Goal: Check status: Check status

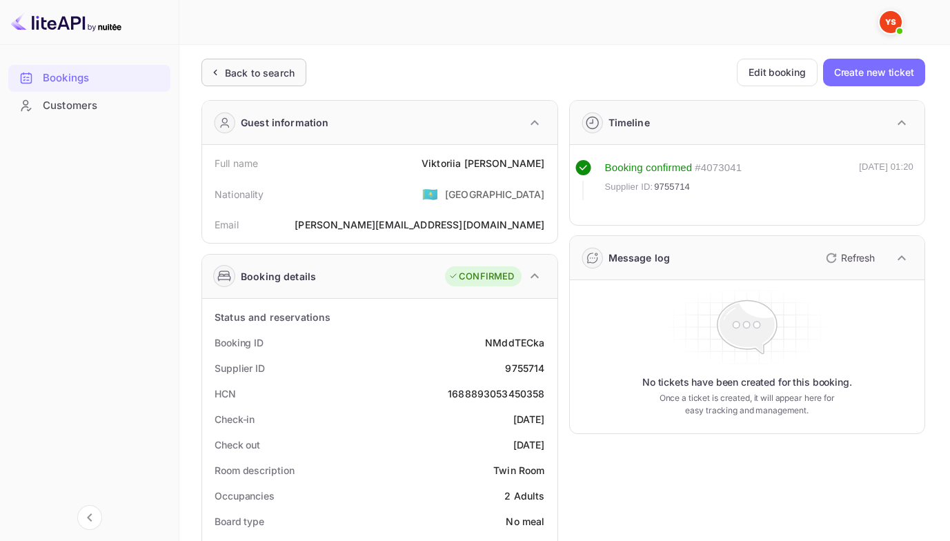
click at [219, 73] on icon at bounding box center [215, 73] width 14 height 14
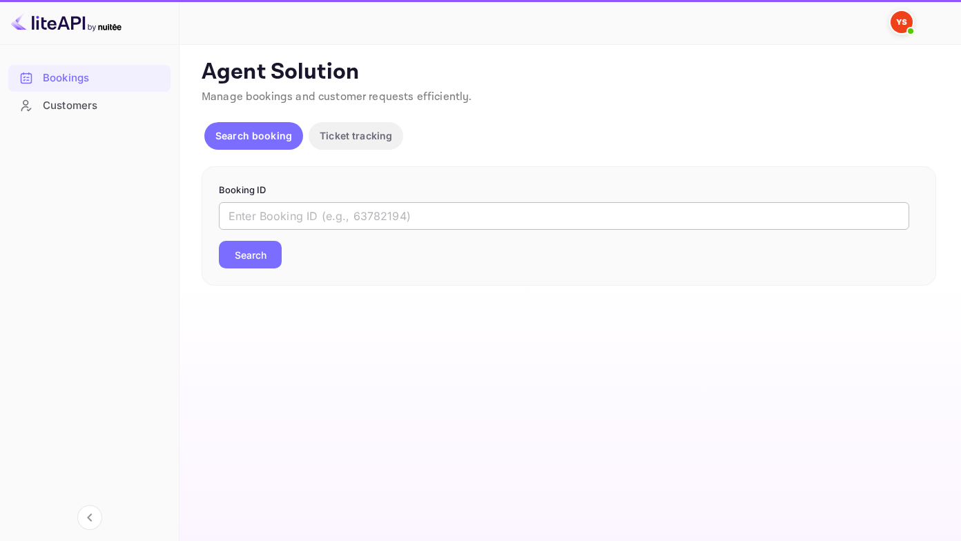
click at [224, 214] on input "text" at bounding box center [564, 216] width 690 height 28
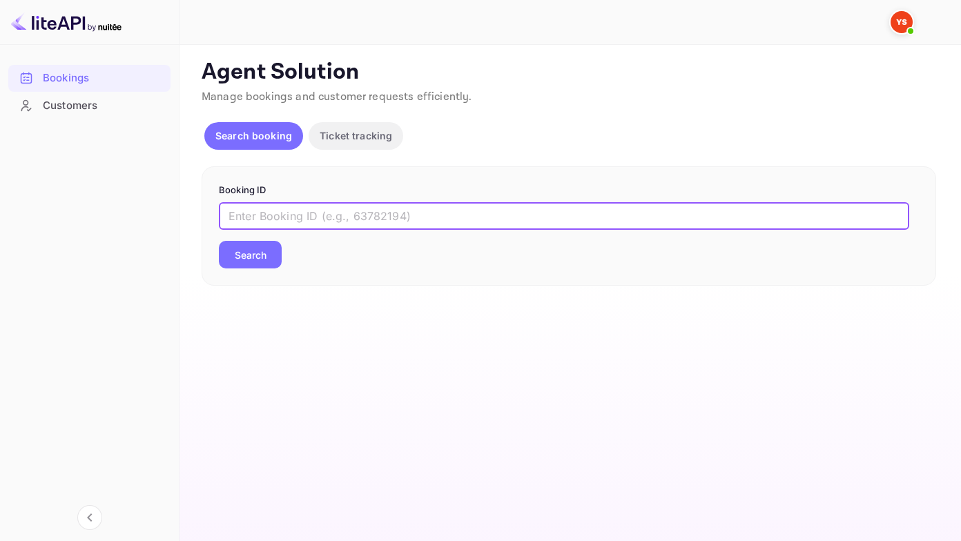
paste input "9530832"
type input "9530832"
click at [219, 241] on button "Search" at bounding box center [250, 255] width 63 height 28
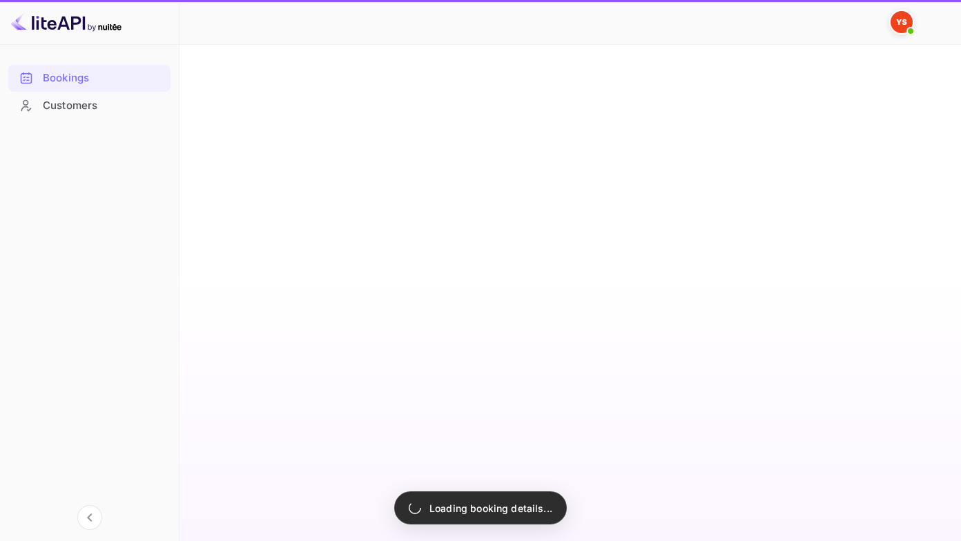
click at [324, 540] on main "Unsaved Changes Ticket Affiliate URL [URL][DOMAIN_NAME] Business partner name N…" at bounding box center [569, 293] width 781 height 496
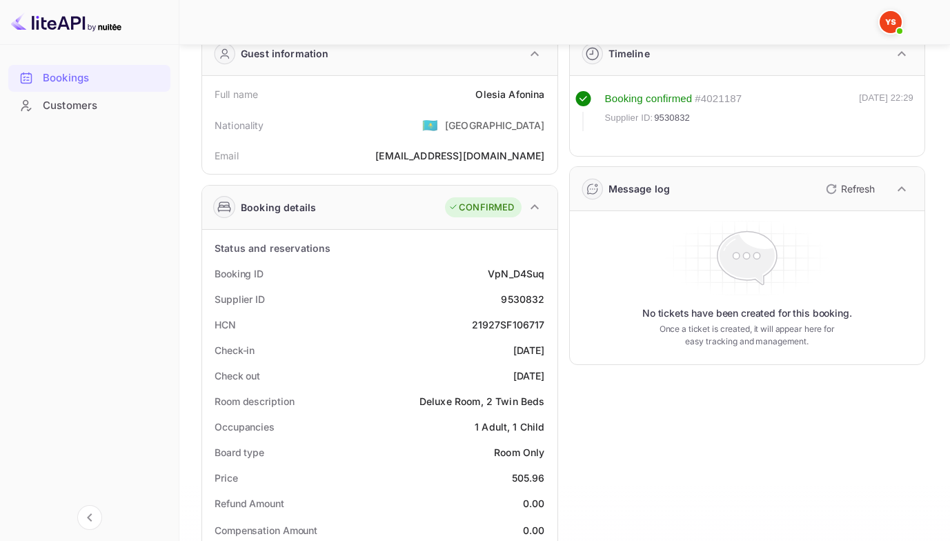
scroll to position [138, 0]
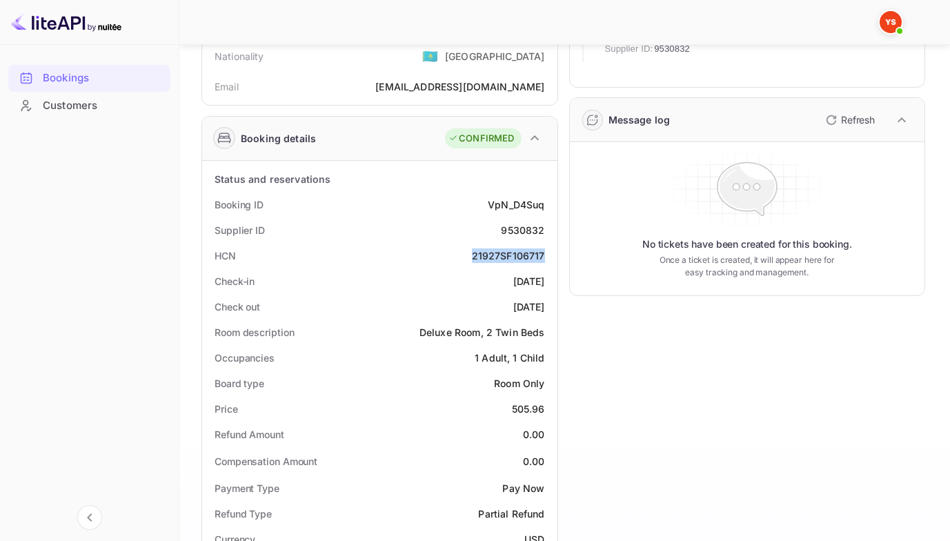
drag, startPoint x: 475, startPoint y: 257, endPoint x: 545, endPoint y: 256, distance: 70.4
click at [545, 256] on div "HCN 21927SF106717" at bounding box center [380, 256] width 344 height 26
copy div "21927SF106717"
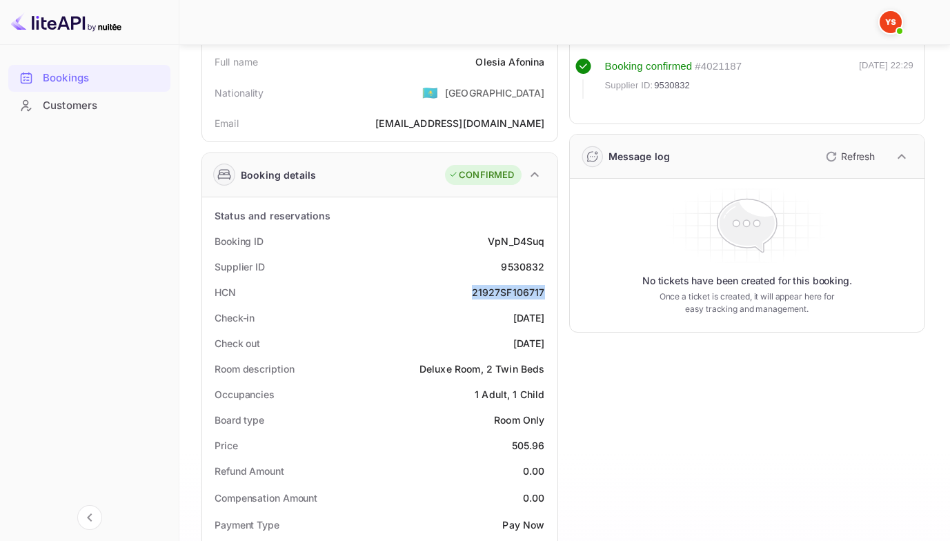
scroll to position [69, 0]
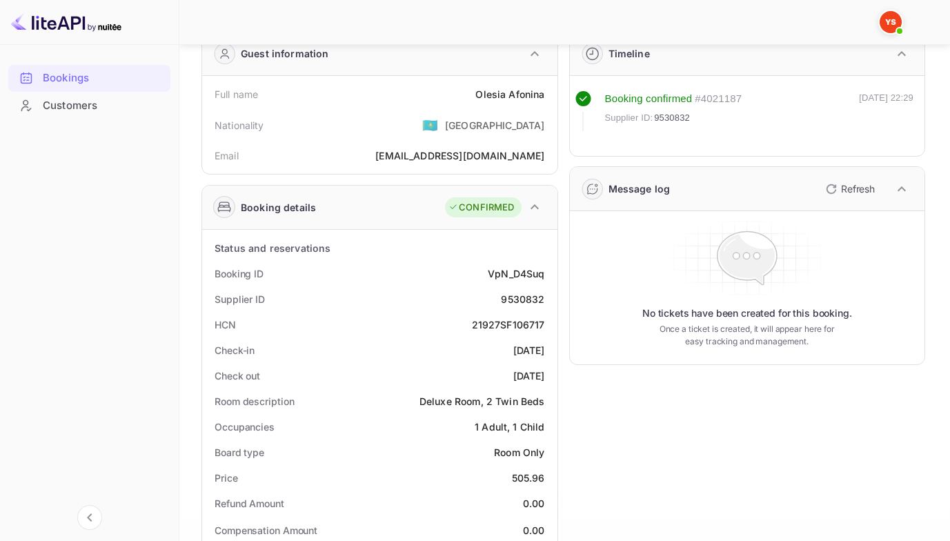
click at [141, 300] on div "Bookings Customers" at bounding box center [89, 291] width 179 height 464
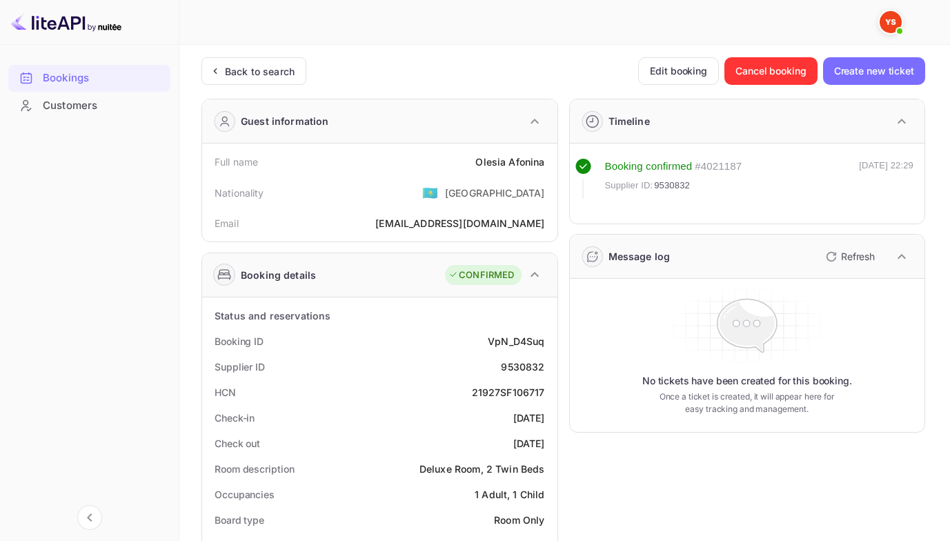
scroll to position [0, 0]
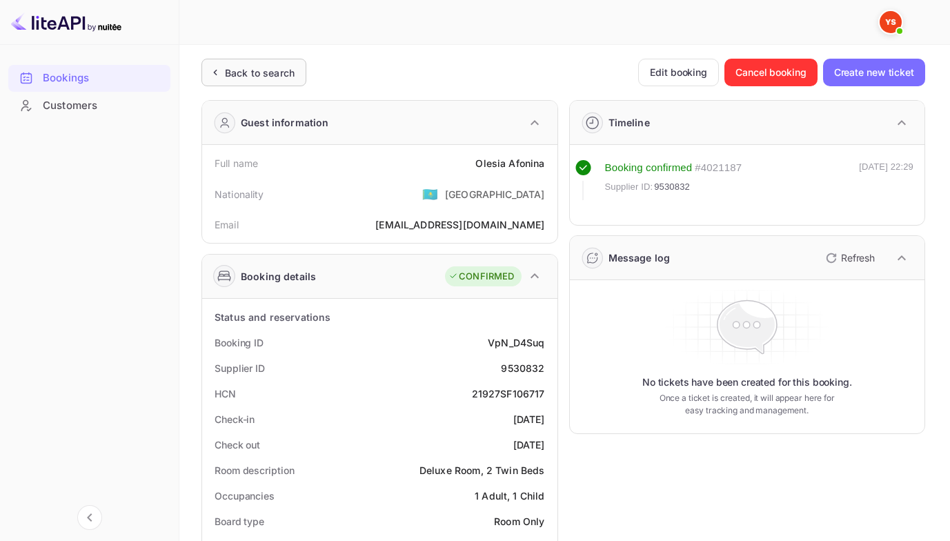
click at [229, 66] on div "Back to search" at bounding box center [260, 73] width 70 height 14
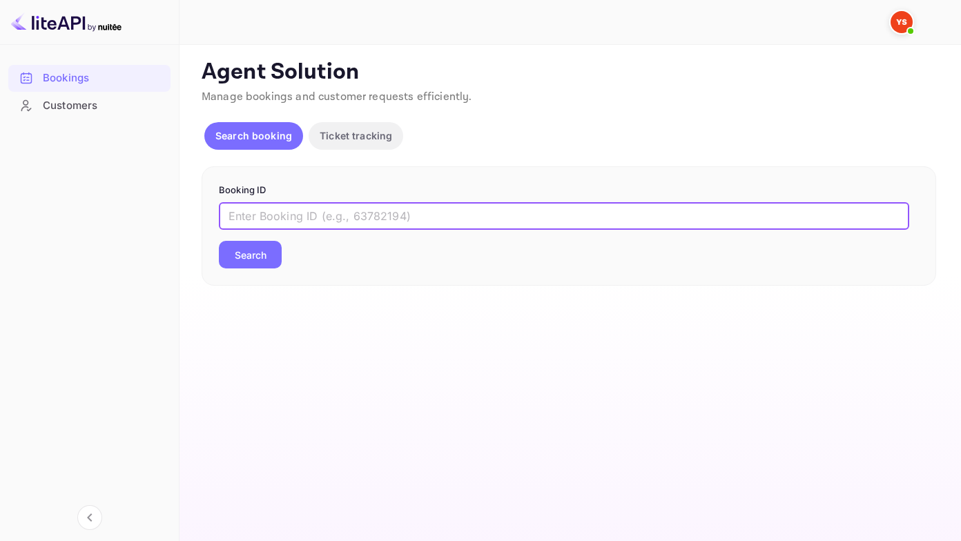
click at [255, 223] on input "text" at bounding box center [564, 216] width 690 height 28
paste input "9530832"
type input "9530832"
click at [219, 241] on button "Search" at bounding box center [250, 255] width 63 height 28
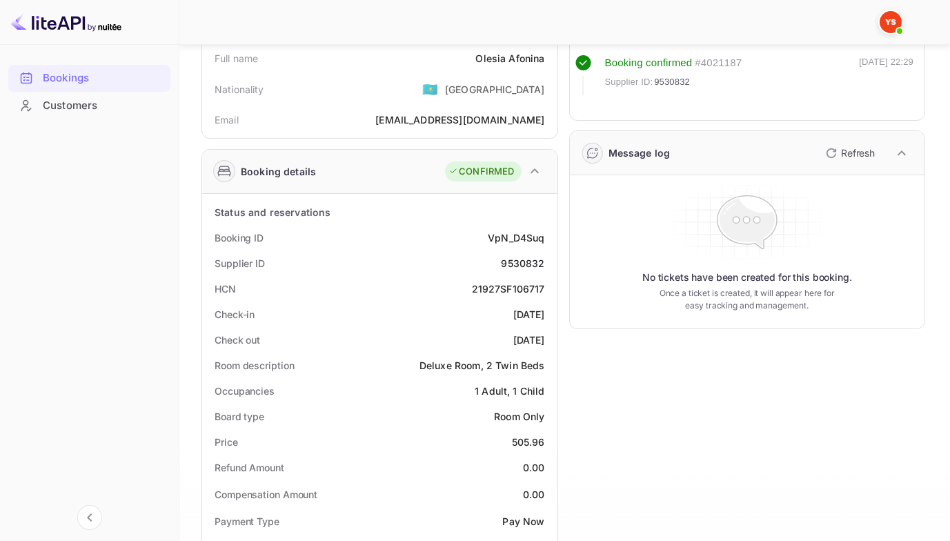
scroll to position [138, 0]
